Goal: Transaction & Acquisition: Purchase product/service

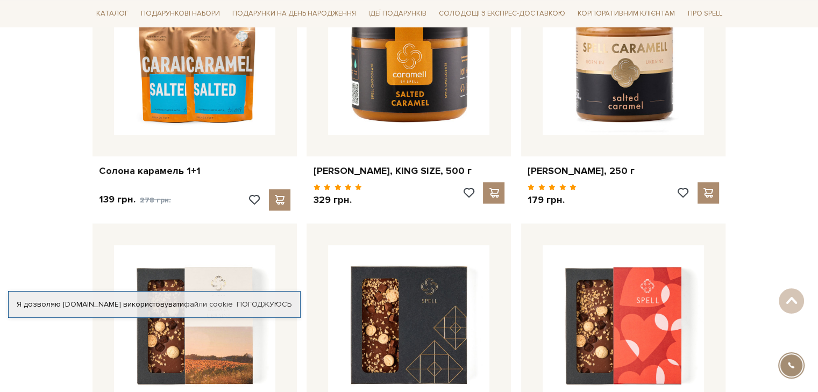
scroll to position [1183, 0]
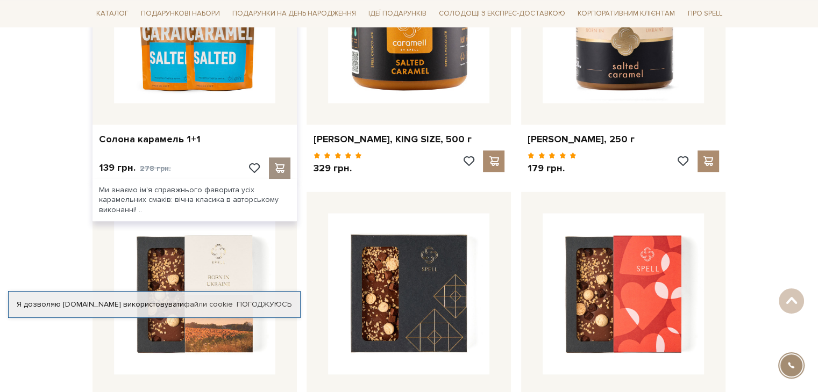
click at [283, 170] on span at bounding box center [279, 168] width 13 height 10
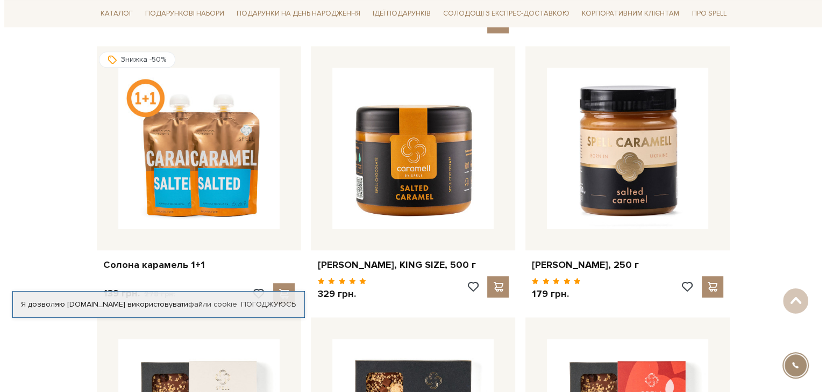
scroll to position [1075, 0]
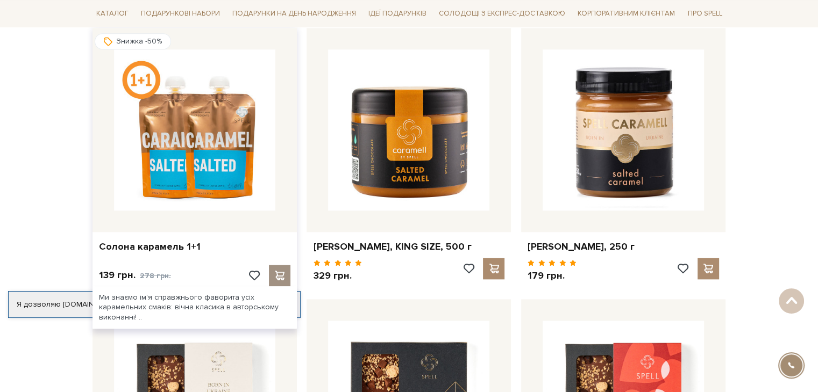
click at [275, 273] on span at bounding box center [279, 276] width 13 height 10
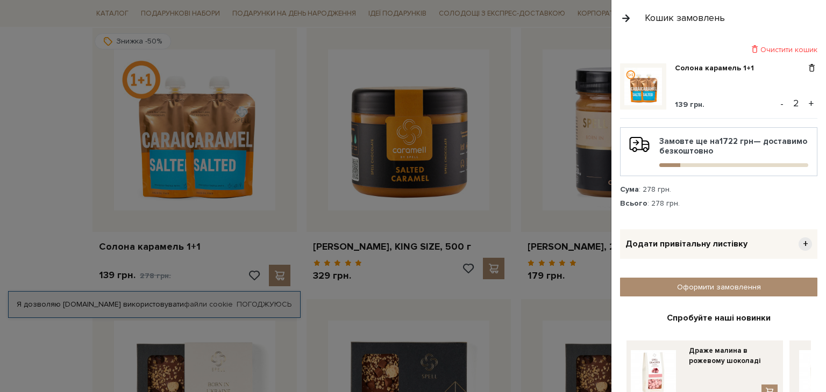
click at [805, 102] on button "+" at bounding box center [811, 104] width 12 height 16
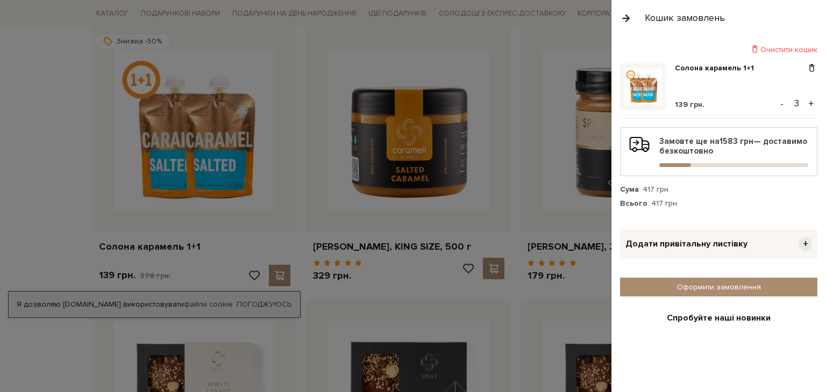
click at [777, 104] on button "-" at bounding box center [781, 104] width 11 height 16
click at [805, 101] on button "+" at bounding box center [811, 104] width 12 height 16
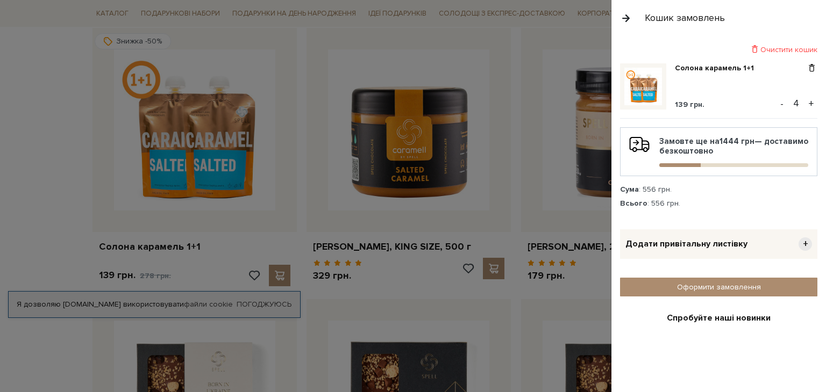
click at [805, 101] on button "+" at bounding box center [811, 104] width 12 height 16
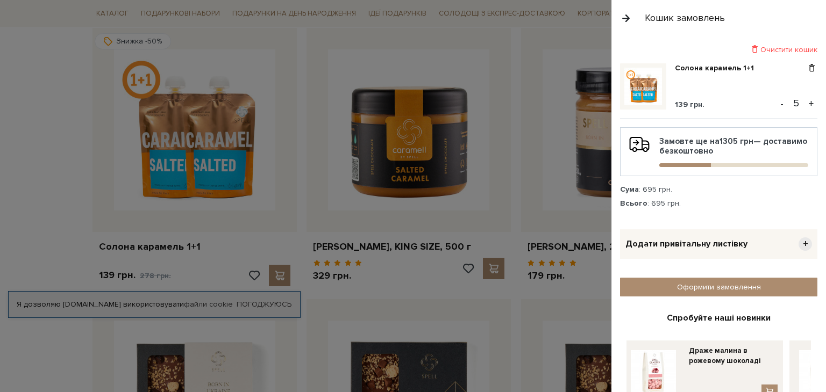
click at [805, 102] on button "+" at bounding box center [811, 104] width 12 height 16
click at [776, 100] on button "-" at bounding box center [781, 104] width 11 height 16
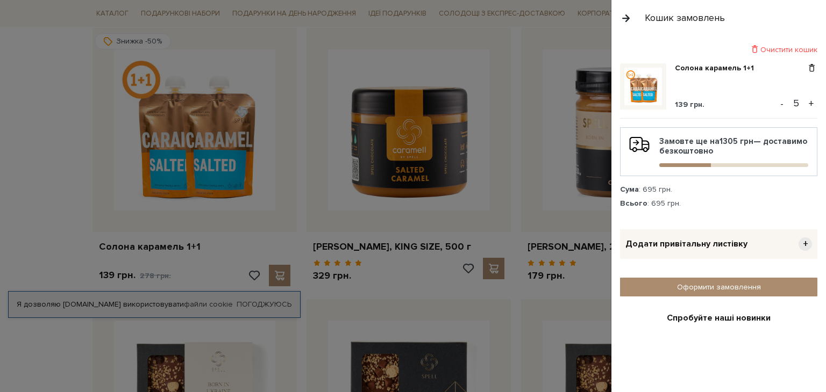
click at [776, 100] on button "-" at bounding box center [781, 104] width 11 height 16
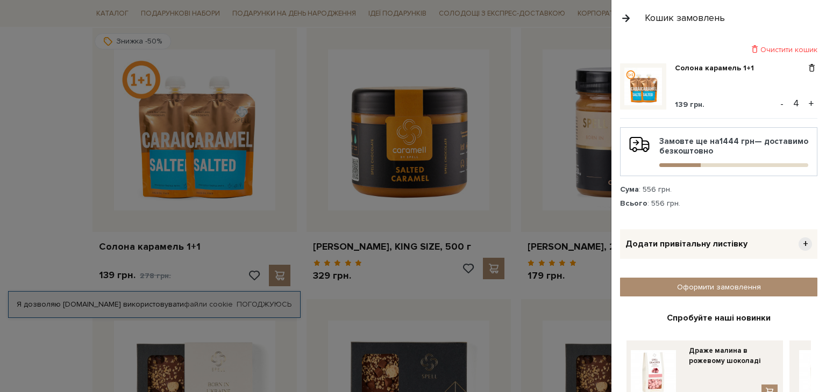
click at [777, 102] on button "-" at bounding box center [781, 104] width 11 height 16
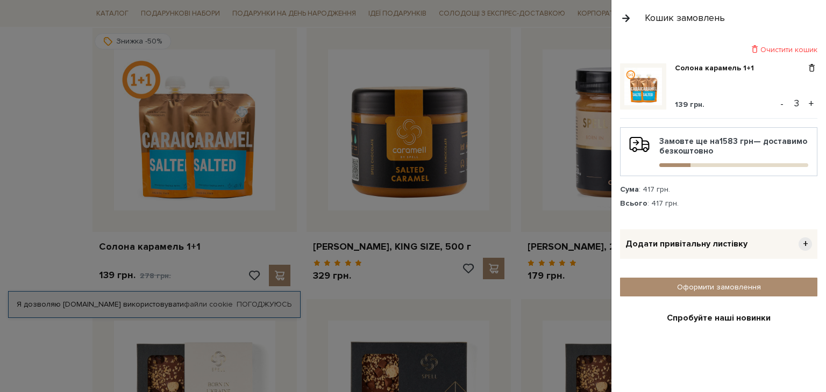
click at [777, 102] on button "-" at bounding box center [781, 104] width 11 height 16
click at [805, 102] on button "+" at bounding box center [811, 104] width 12 height 16
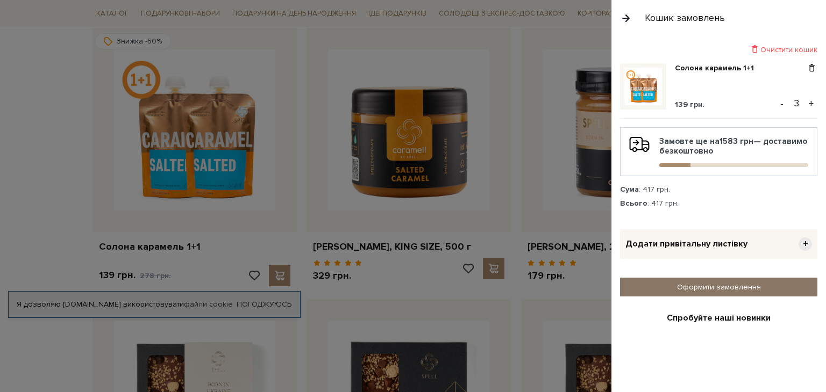
click at [697, 285] on link "Оформити замовлення" at bounding box center [718, 287] width 197 height 19
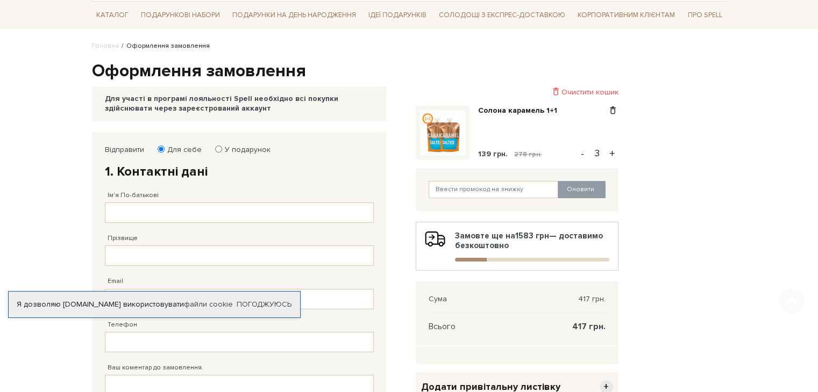
scroll to position [108, 0]
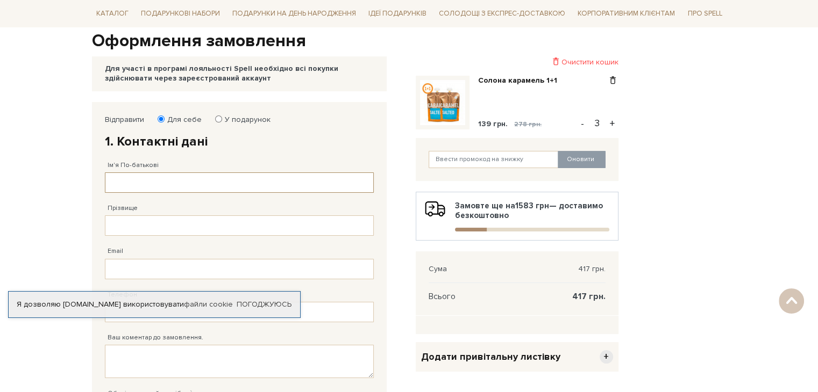
click at [130, 179] on input "Ім'я По-батькові" at bounding box center [239, 183] width 269 height 20
type input "[PERSON_NAME]"
type input "sbordug@gmail.com"
type input "38 (067) 500 15 50"
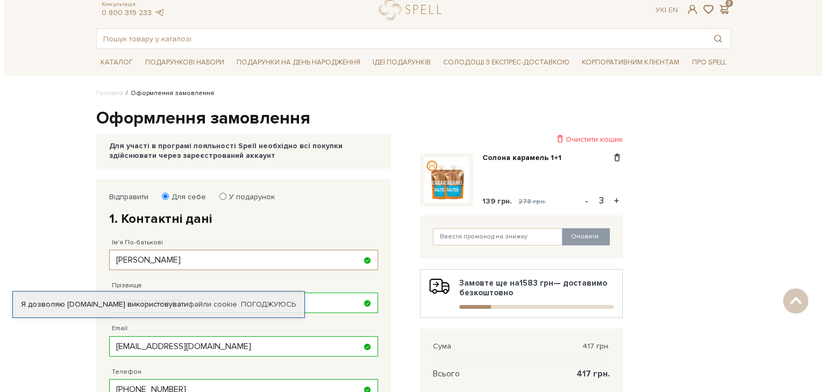
scroll to position [0, 0]
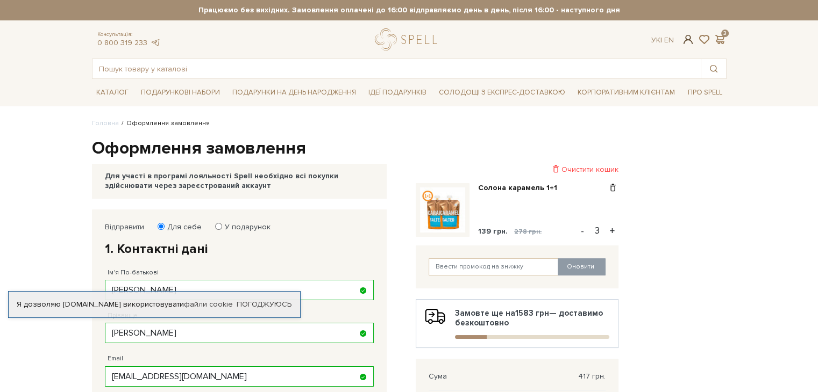
click at [686, 35] on span at bounding box center [687, 39] width 13 height 11
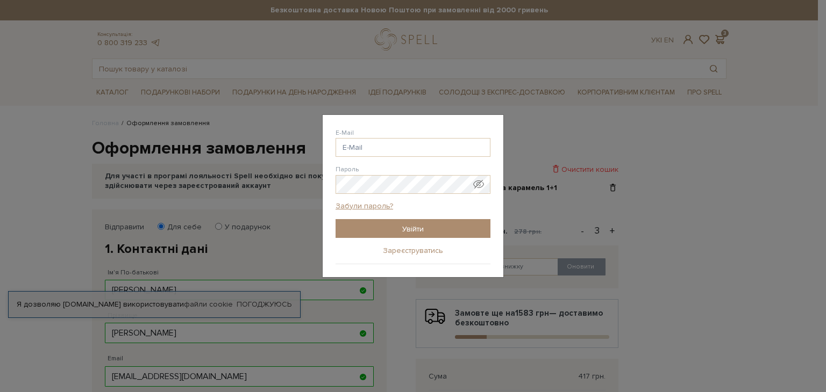
click at [405, 252] on link "Зареєструватись" at bounding box center [413, 251] width 60 height 10
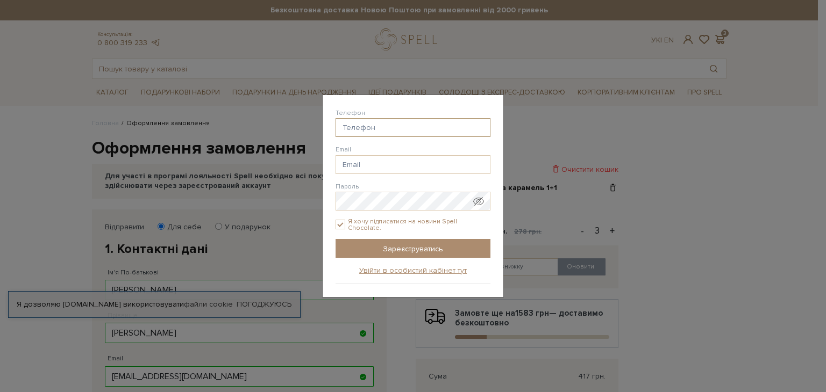
click at [383, 124] on input "Телефон" at bounding box center [412, 127] width 155 height 19
type input "38(063) 255-47-15"
click at [364, 162] on input "Email" at bounding box center [412, 164] width 155 height 19
type input "sbordug@gmail.com"
click at [341, 223] on input "Я хочу підписатися на новини Spell Chocolate." at bounding box center [340, 225] width 10 height 10
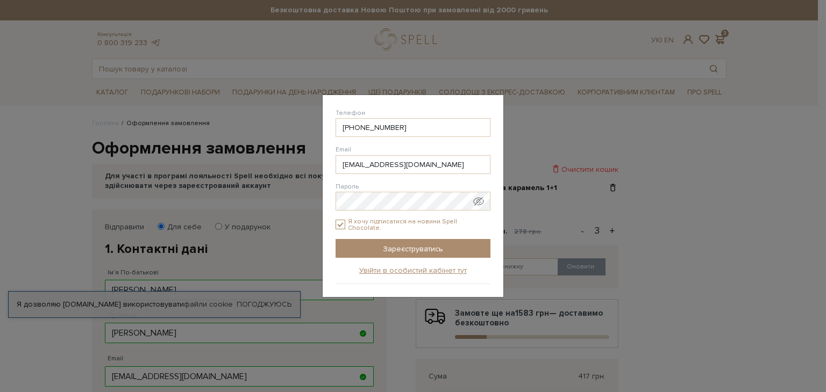
checkbox input "false"
click at [390, 246] on input "Зареєструватись" at bounding box center [412, 248] width 155 height 19
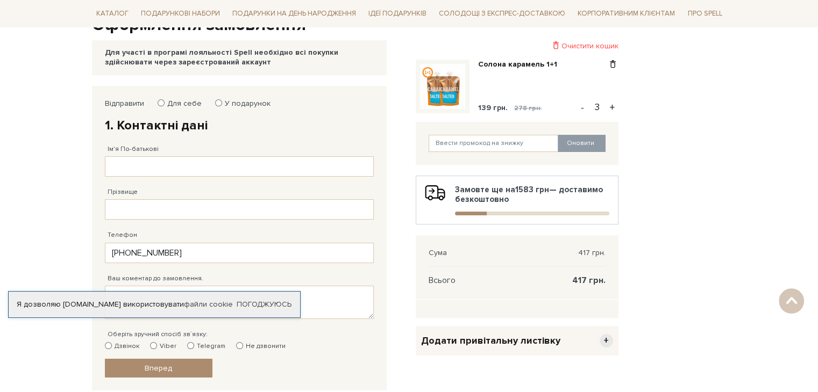
scroll to position [108, 0]
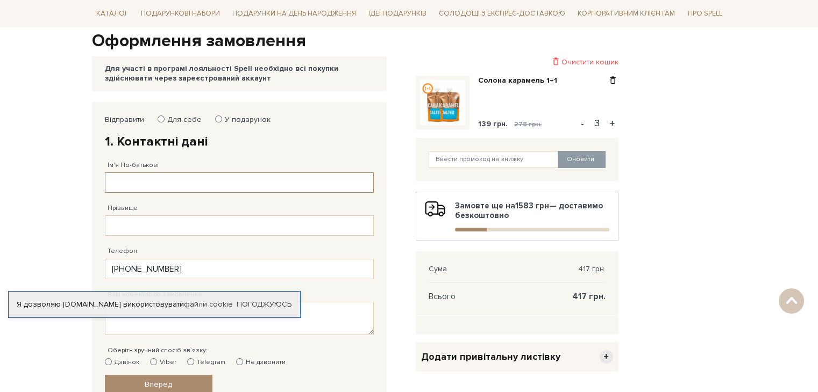
click at [154, 181] on input "Ім'я По-батькові" at bounding box center [239, 183] width 269 height 20
type input "[PERSON_NAME]"
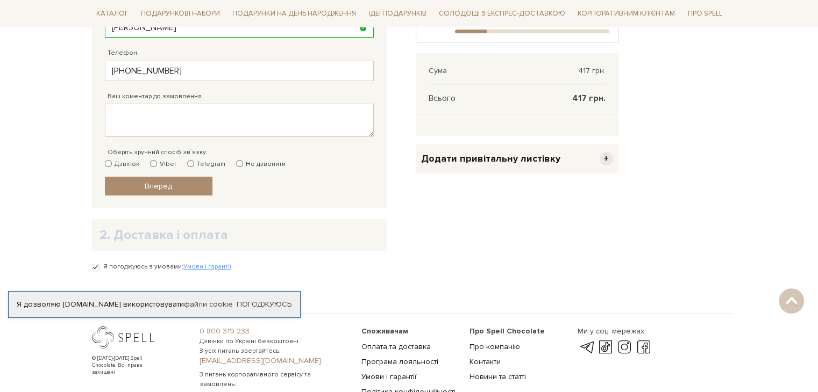
scroll to position [323, 0]
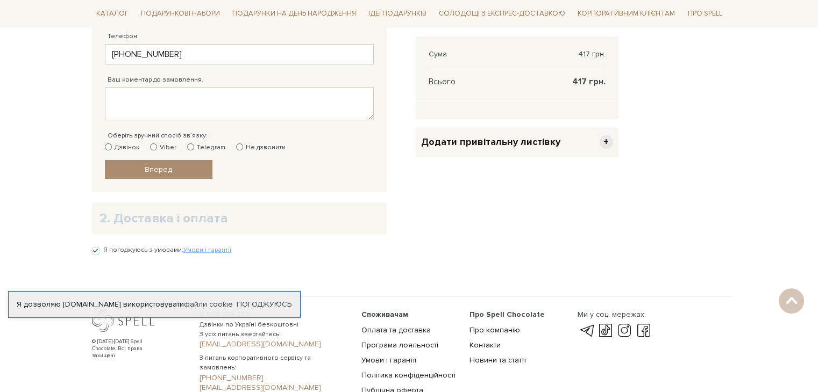
click at [236, 145] on input "Не дзвонити" at bounding box center [239, 147] width 7 height 7
radio input "true"
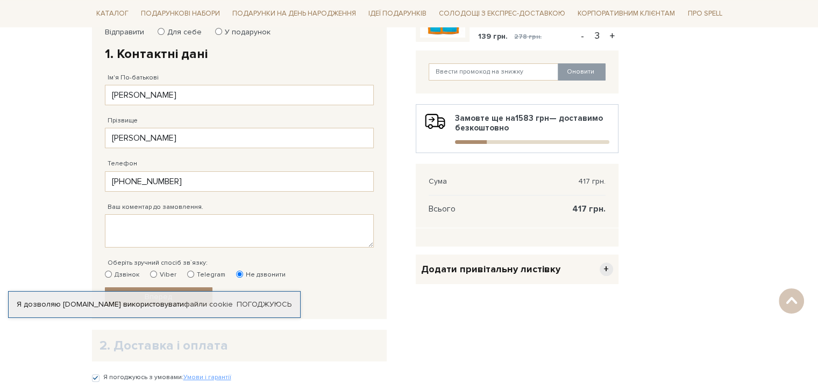
scroll to position [303, 0]
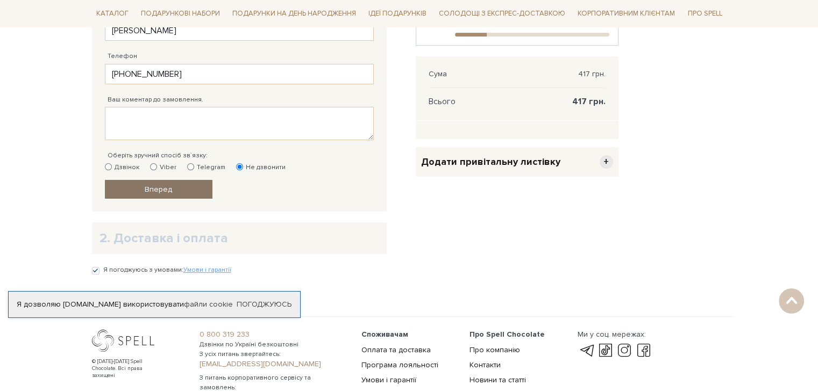
click at [158, 183] on link "Вперед" at bounding box center [159, 189] width 108 height 19
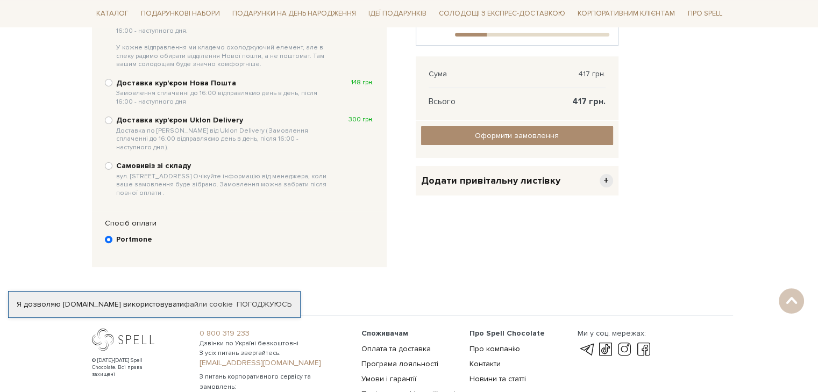
scroll to position [209, 0]
